Goal: Check status: Check status

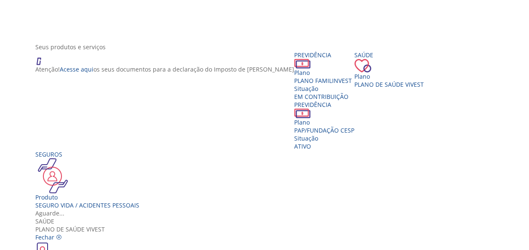
scroll to position [169, 0]
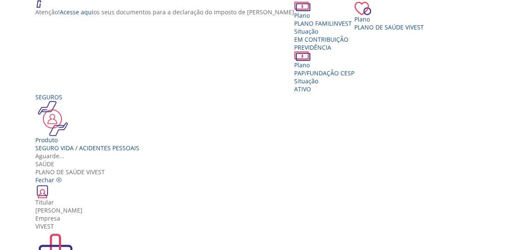
click at [136, 230] on div "Portal de serviços de Saúde" at bounding box center [267, 254] width 464 height 48
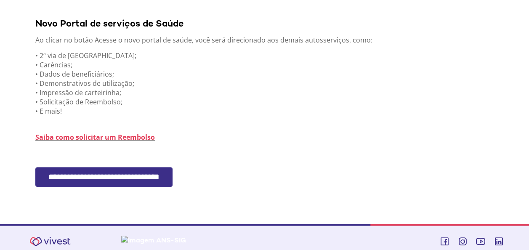
scroll to position [225, 0]
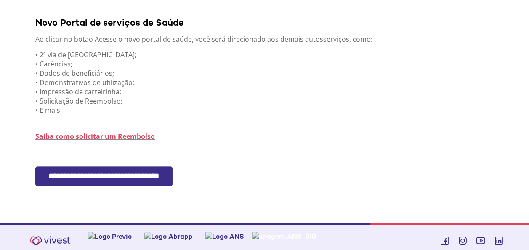
click at [150, 172] on input "**********" at bounding box center [103, 176] width 137 height 20
